Goal: Information Seeking & Learning: Learn about a topic

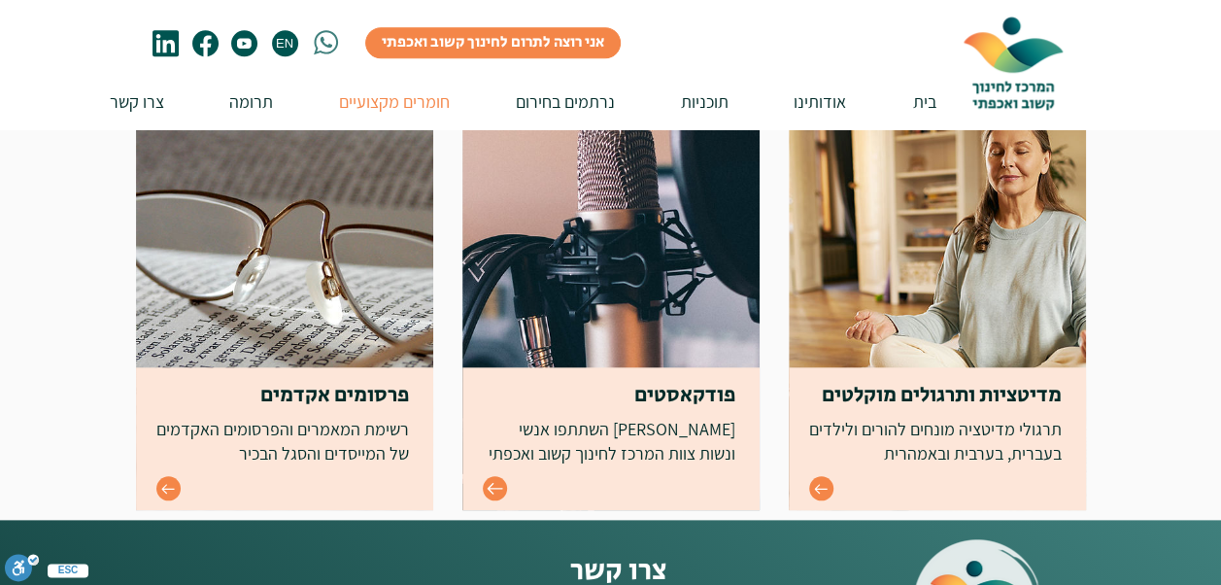
scroll to position [777, 0]
click at [493, 490] on icon "Go to" at bounding box center [495, 488] width 17 height 17
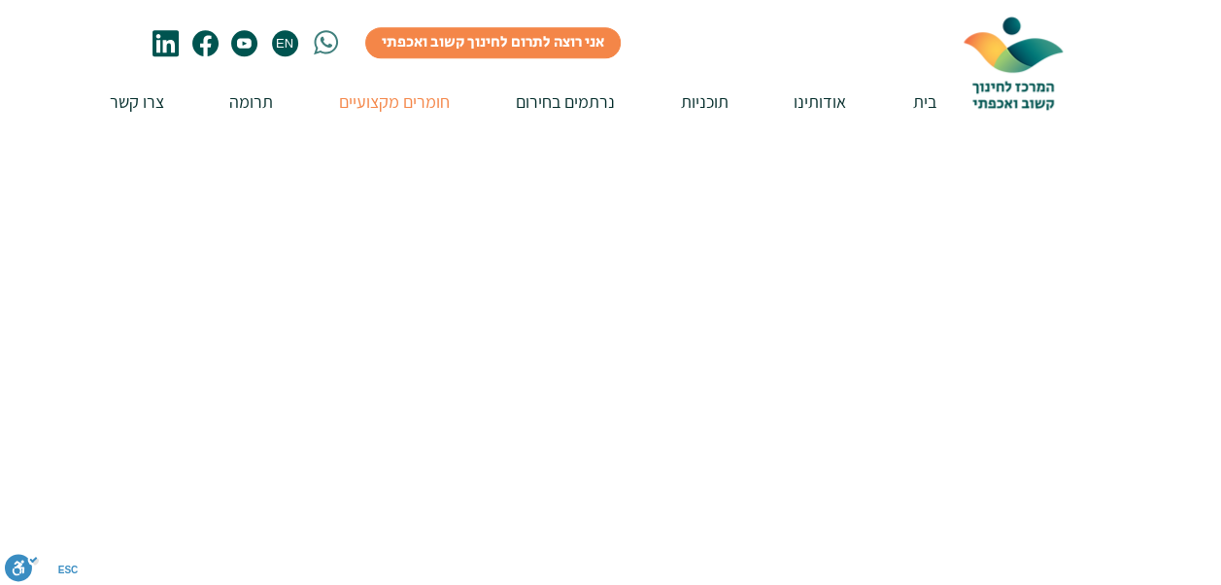
scroll to position [389, 0]
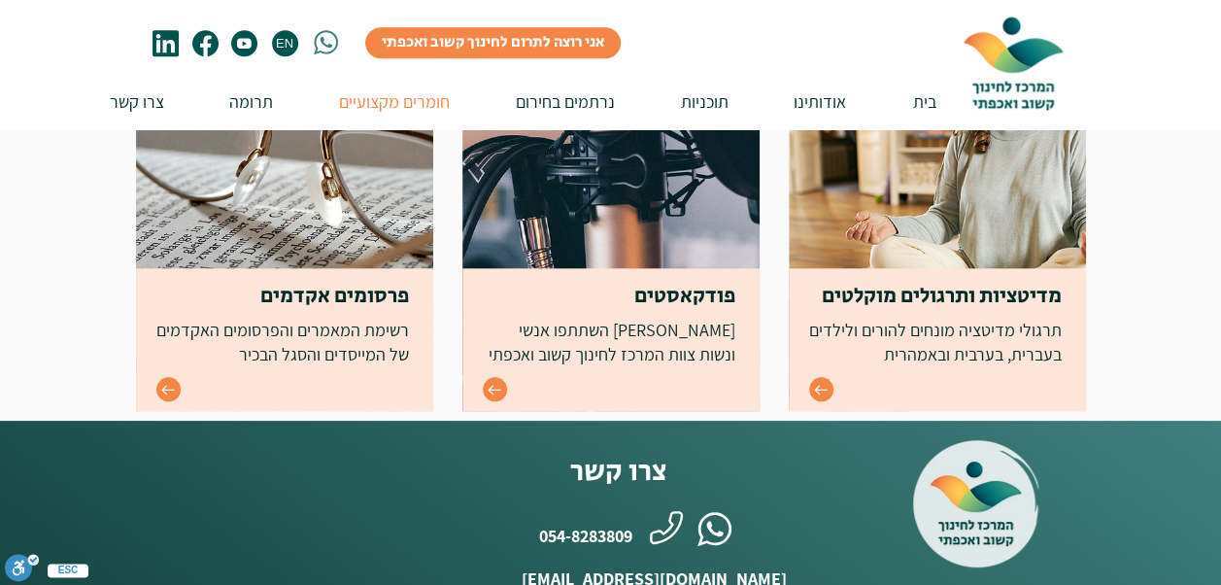
scroll to position [874, 0]
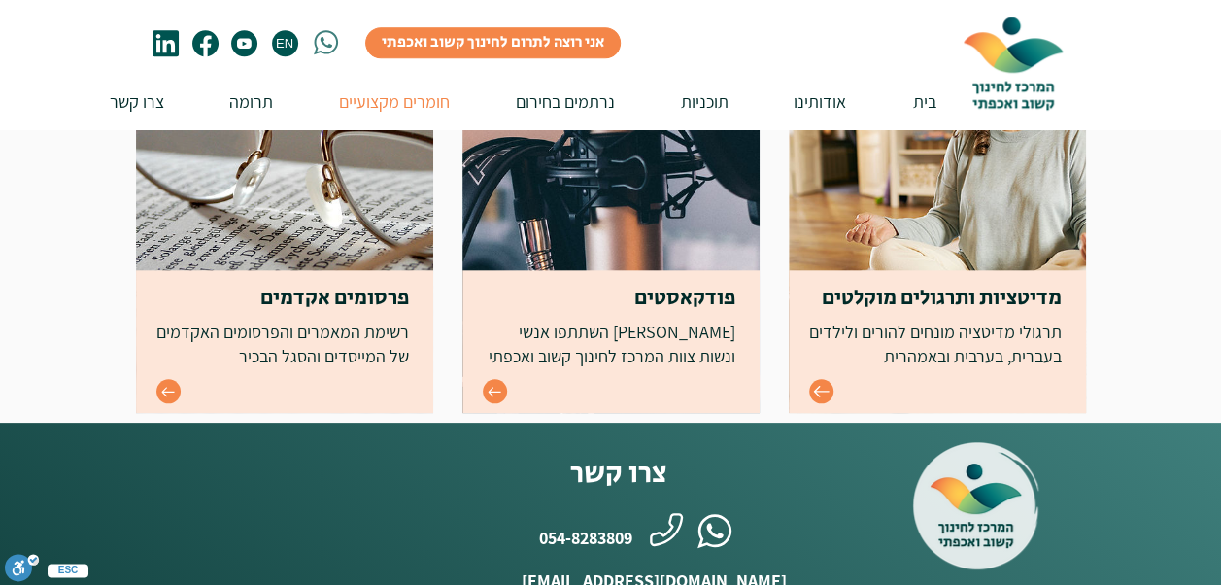
click at [822, 390] on icon "Go to" at bounding box center [821, 391] width 17 height 17
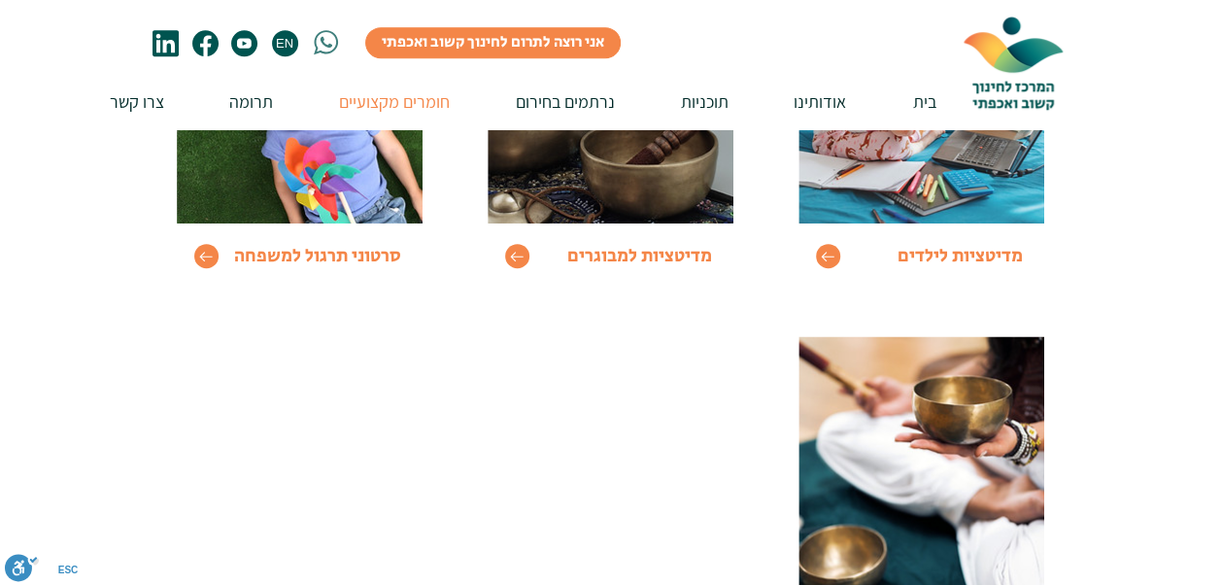
scroll to position [486, 0]
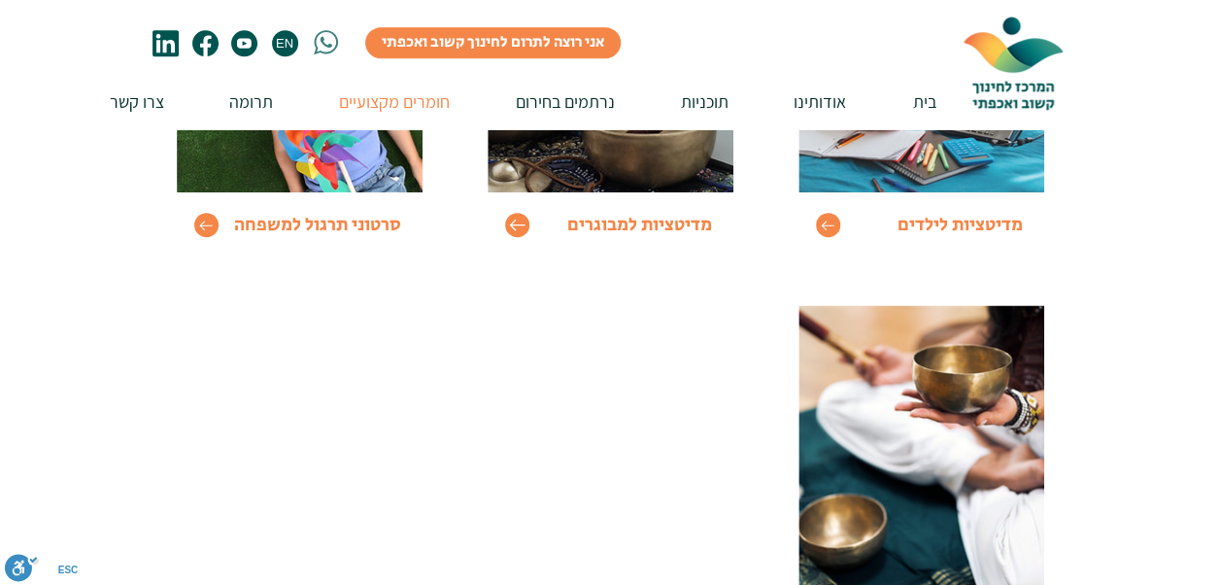
click at [517, 221] on icon "Go to" at bounding box center [517, 225] width 17 height 17
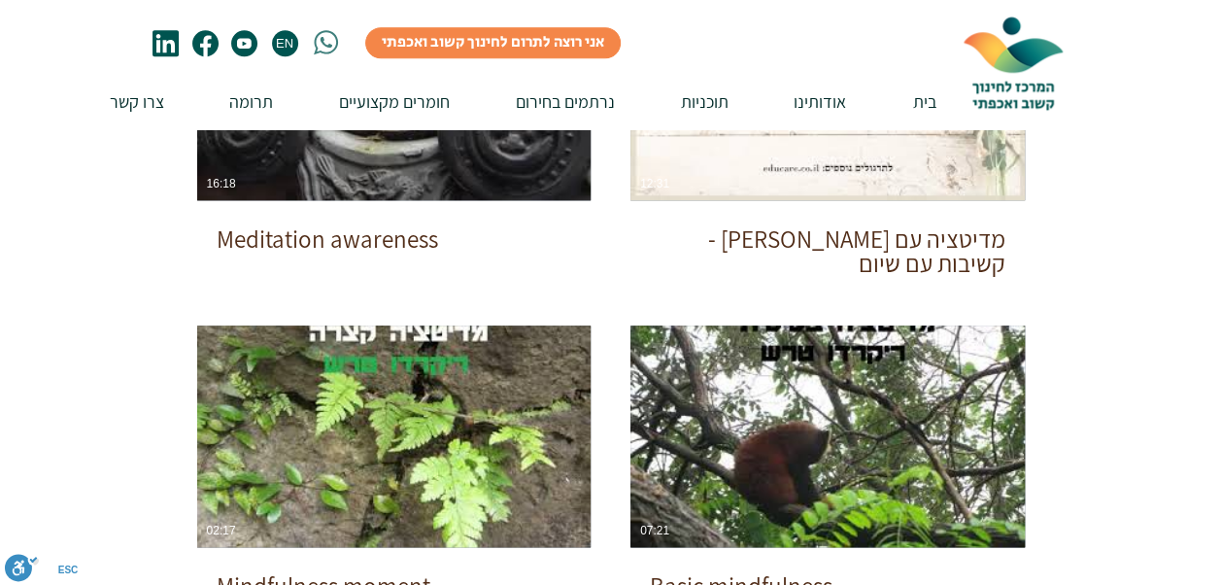
scroll to position [1166, 0]
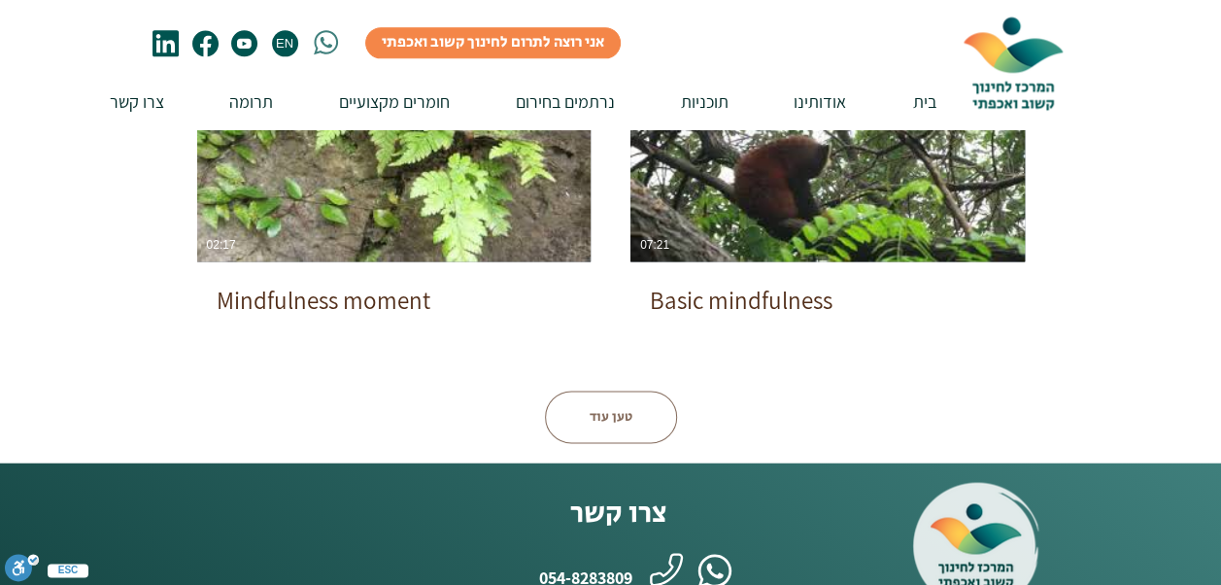
click at [611, 417] on button "טען עוד" at bounding box center [611, 416] width 132 height 52
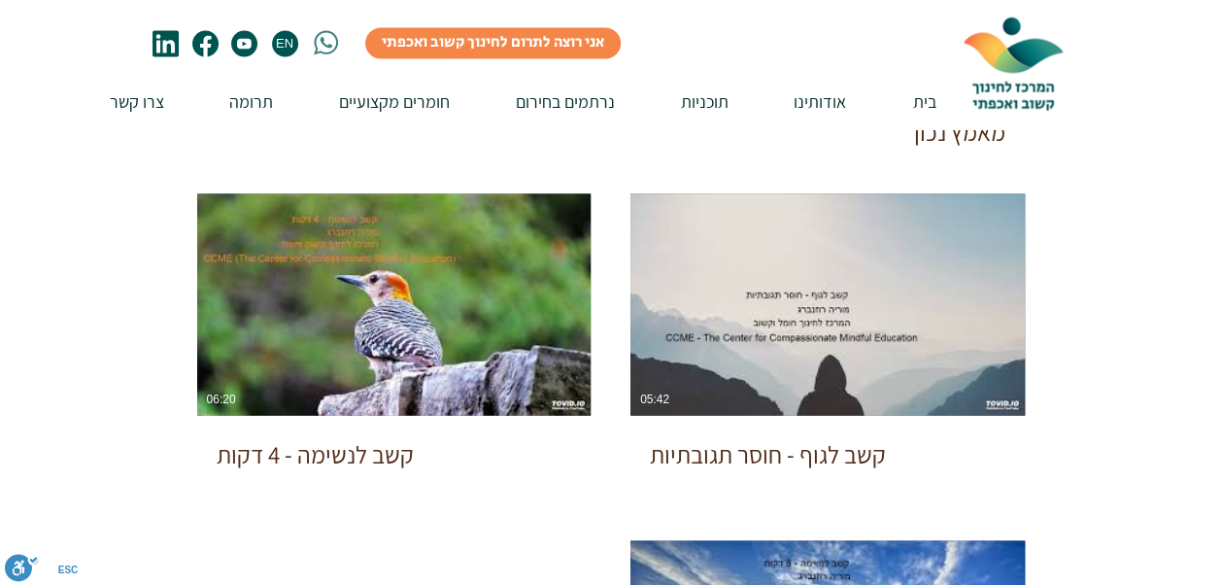
scroll to position [1748, 0]
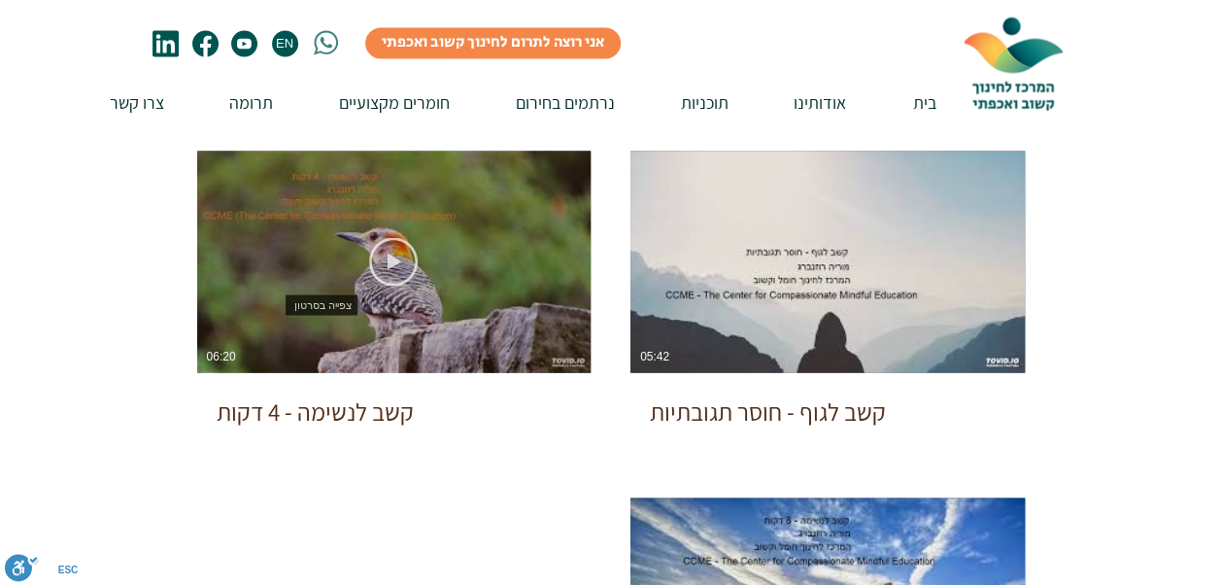
click at [394, 265] on icon "צפייה בסרטון" at bounding box center [393, 261] width 49 height 49
